Goal: Information Seeking & Learning: Learn about a topic

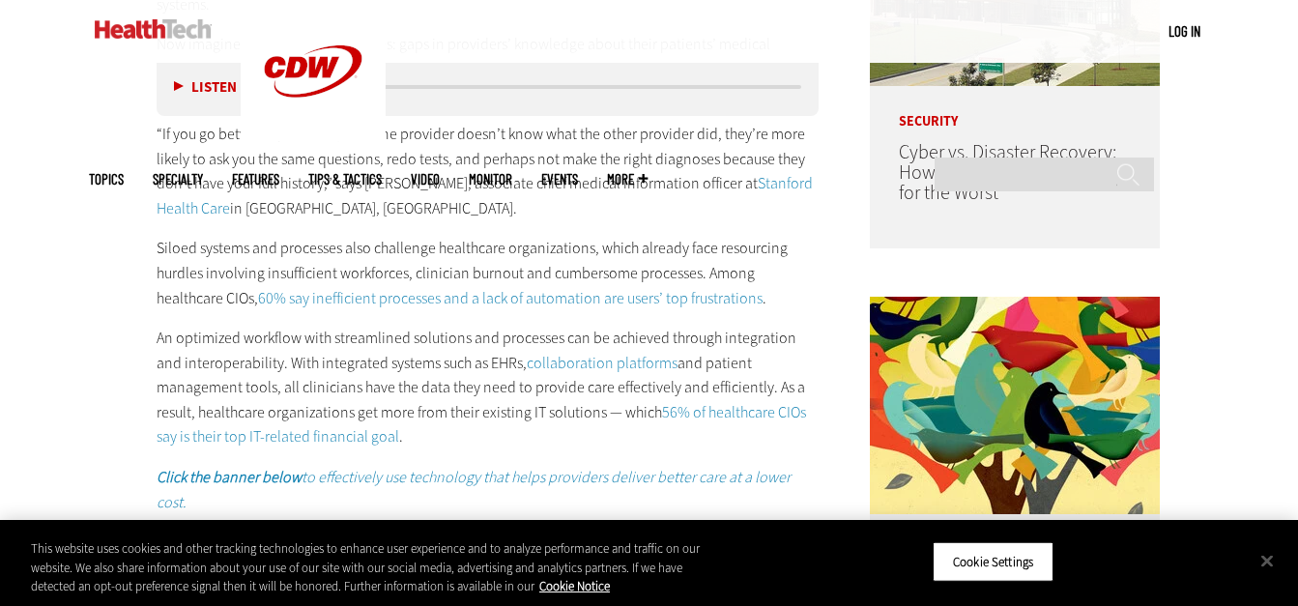
click at [903, 485] on img at bounding box center [1015, 405] width 290 height 217
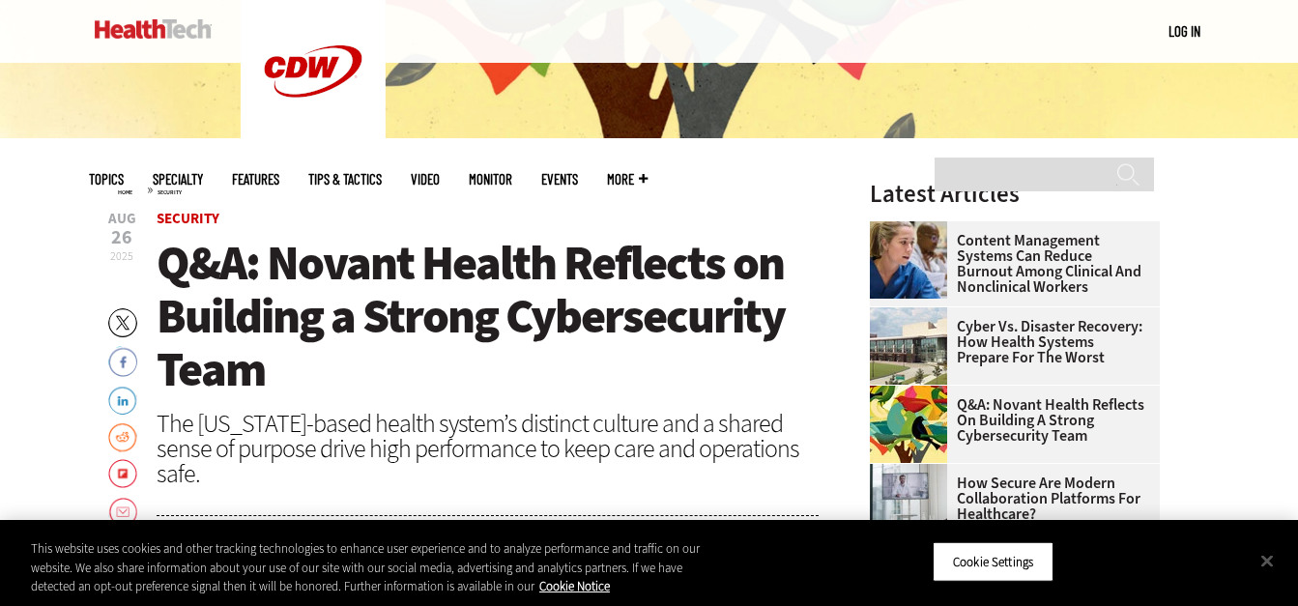
scroll to position [507, 0]
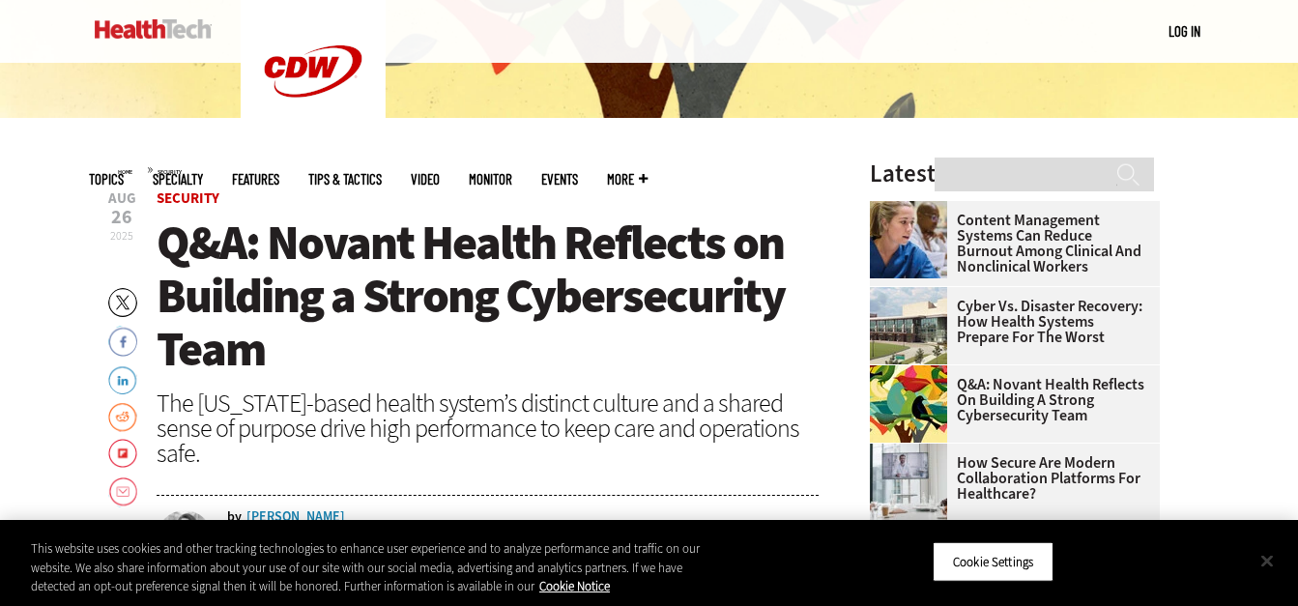
click at [1265, 565] on button "Close" at bounding box center [1266, 560] width 43 height 43
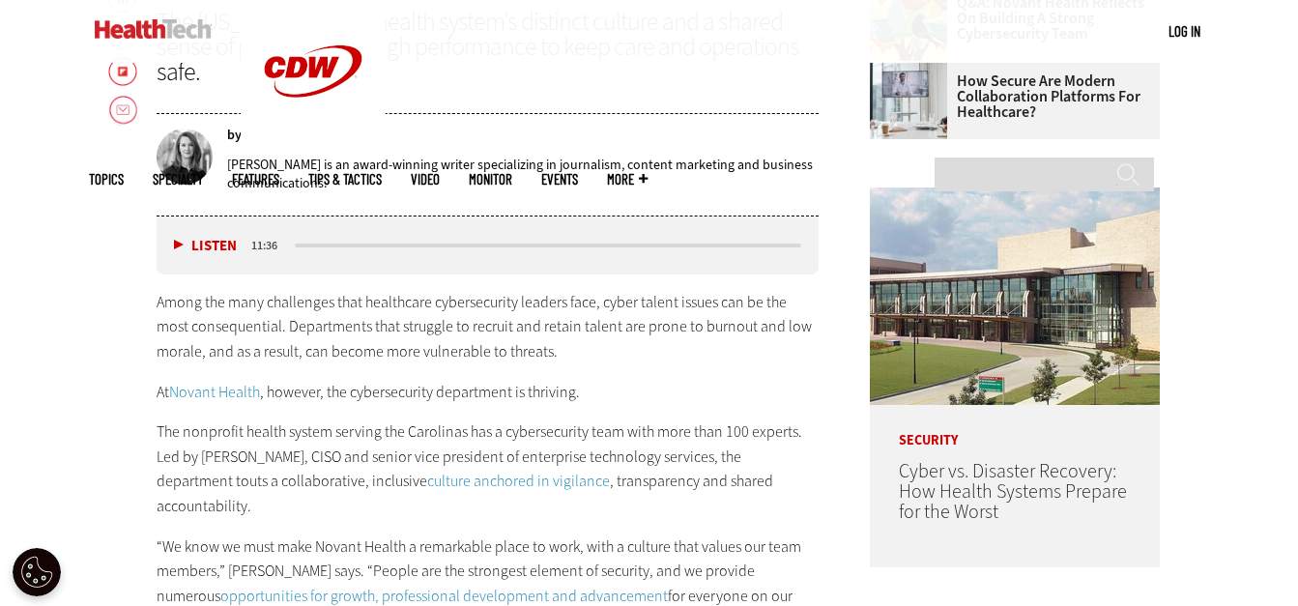
scroll to position [890, 0]
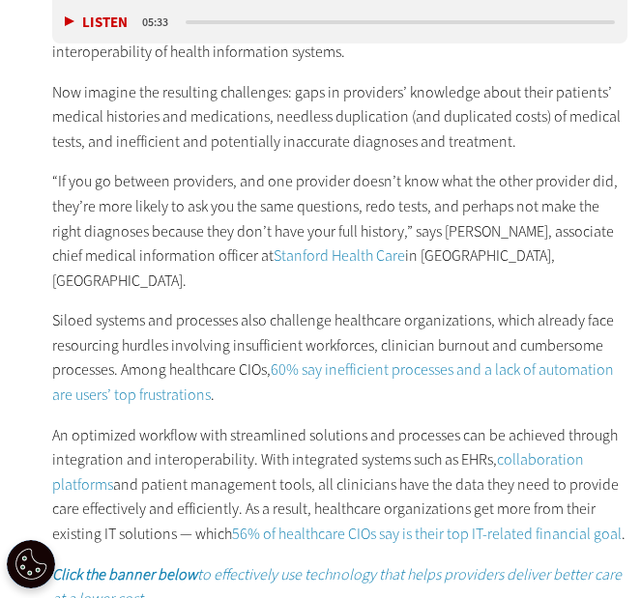
scroll to position [1192, 0]
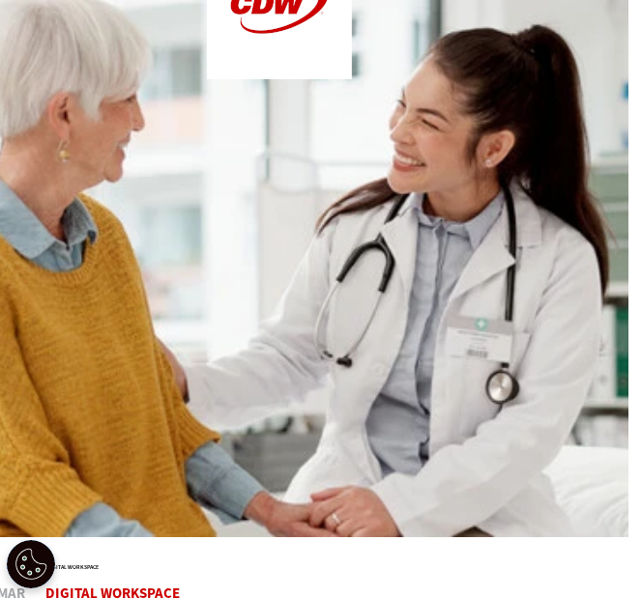
scroll to position [0, 13]
